Goal: Information Seeking & Learning: Check status

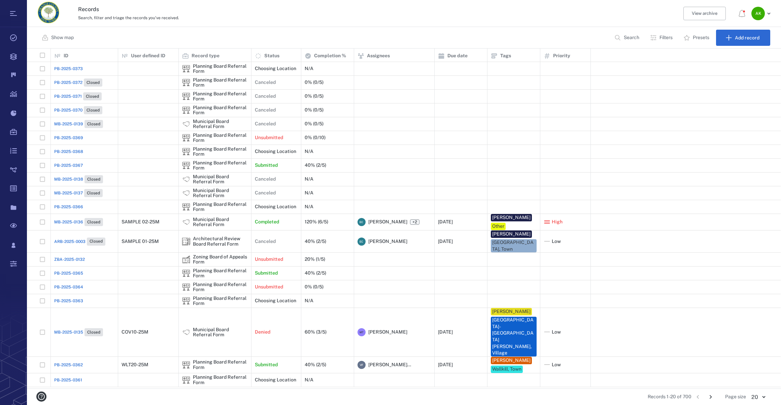
click at [73, 164] on span "PB-2025-0367" at bounding box center [68, 165] width 29 height 6
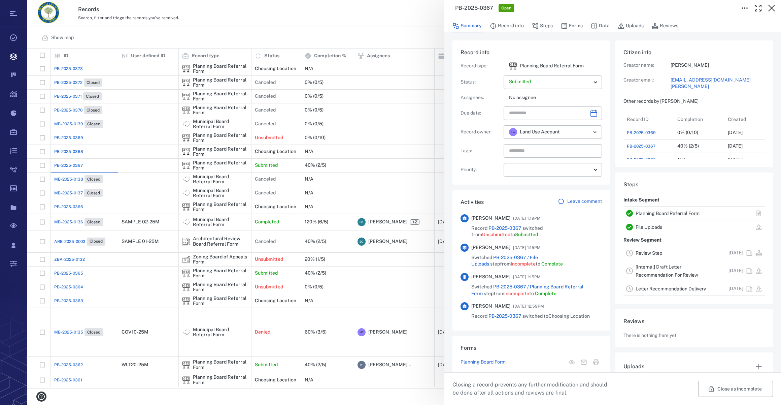
scroll to position [5, 5]
click at [769, 7] on icon "button" at bounding box center [772, 8] width 8 height 8
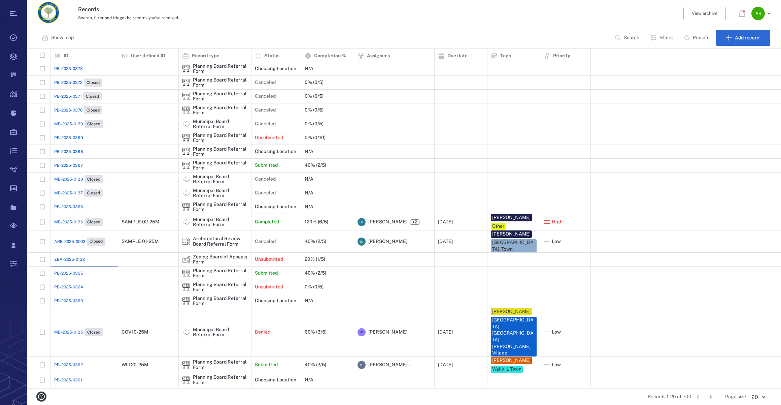
click at [57, 267] on div "PB-2025-0365" at bounding box center [84, 272] width 60 height 13
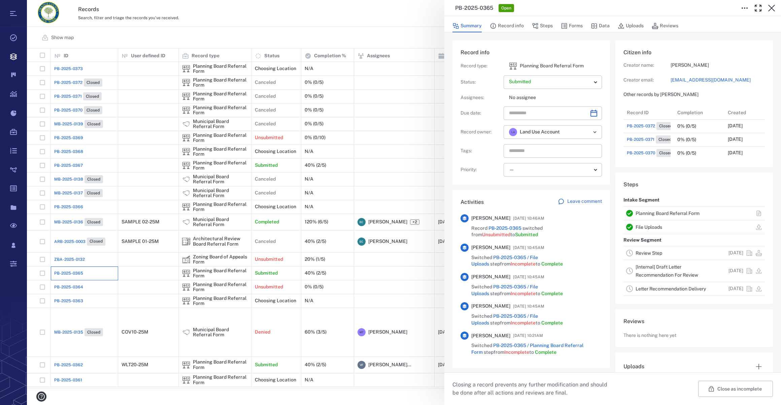
scroll to position [242, 130]
click at [773, 7] on icon "button" at bounding box center [771, 8] width 7 height 7
